Goal: Navigation & Orientation: Find specific page/section

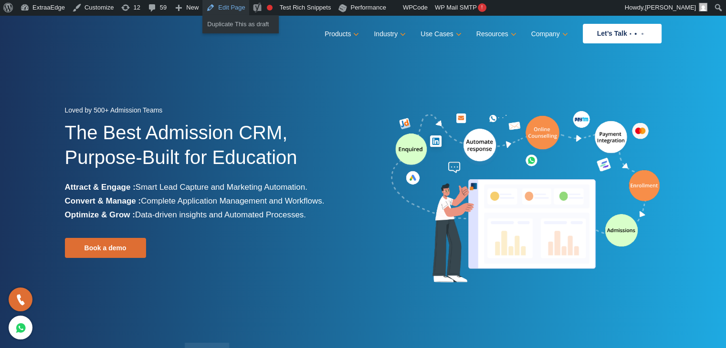
click at [230, 7] on link "Edit Page" at bounding box center [225, 7] width 46 height 15
